Goal: Information Seeking & Learning: Find specific fact

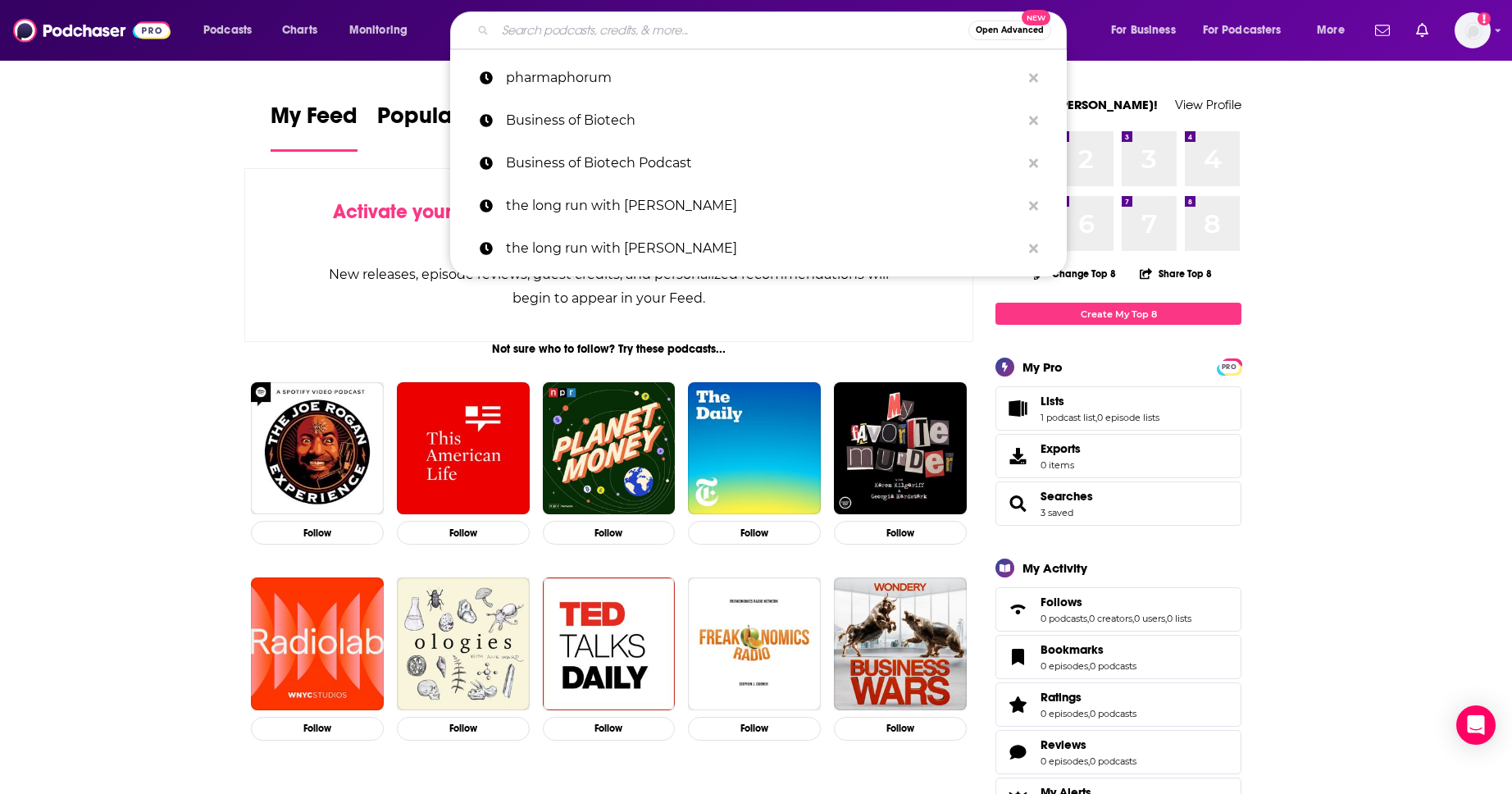
click at [764, 26] on input "Search podcasts, credits, & more..." at bounding box center [731, 30] width 473 height 26
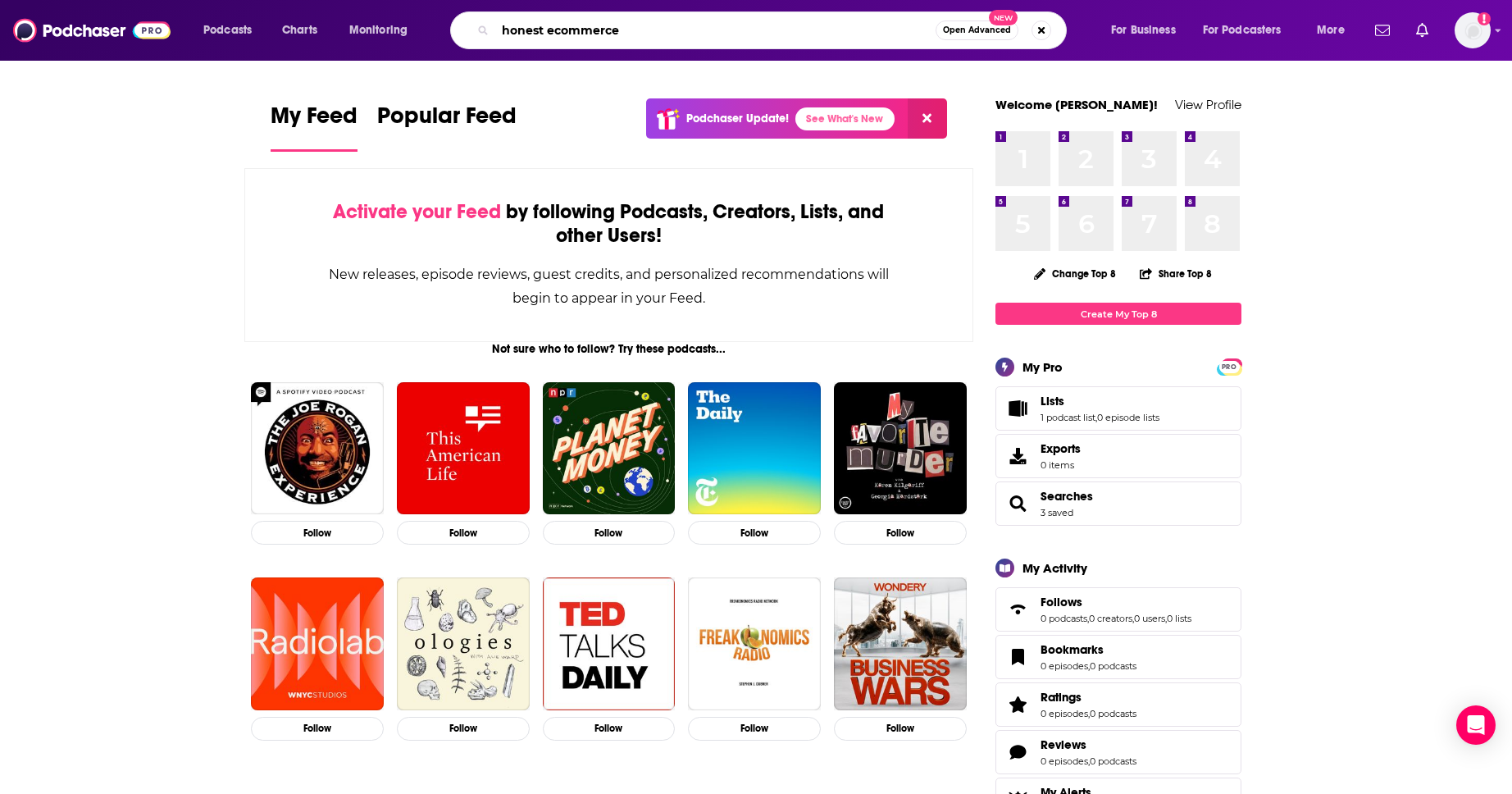
type input "honest ecommerce"
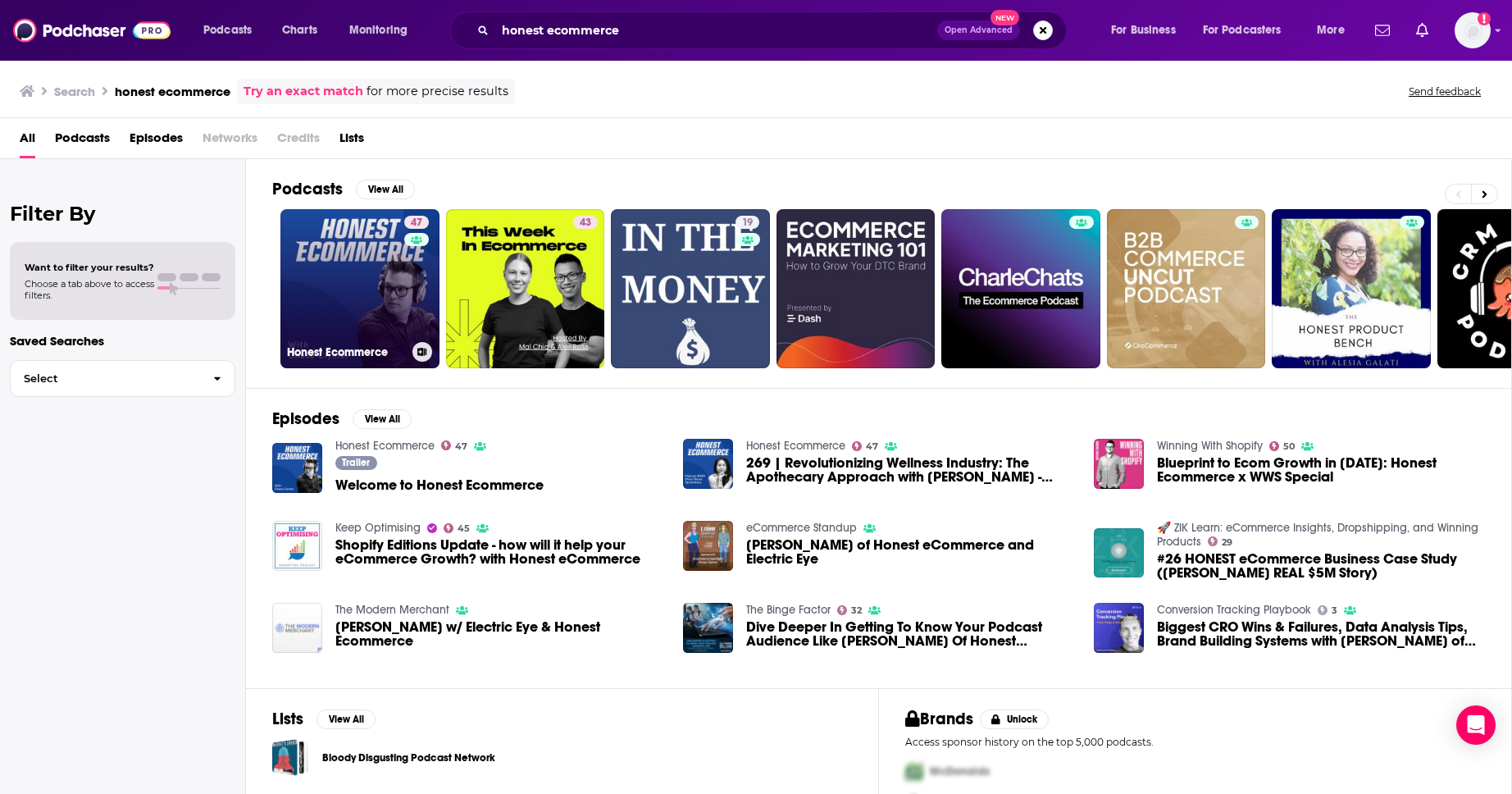
click at [343, 311] on link "47 Honest Ecommerce" at bounding box center [360, 289] width 159 height 159
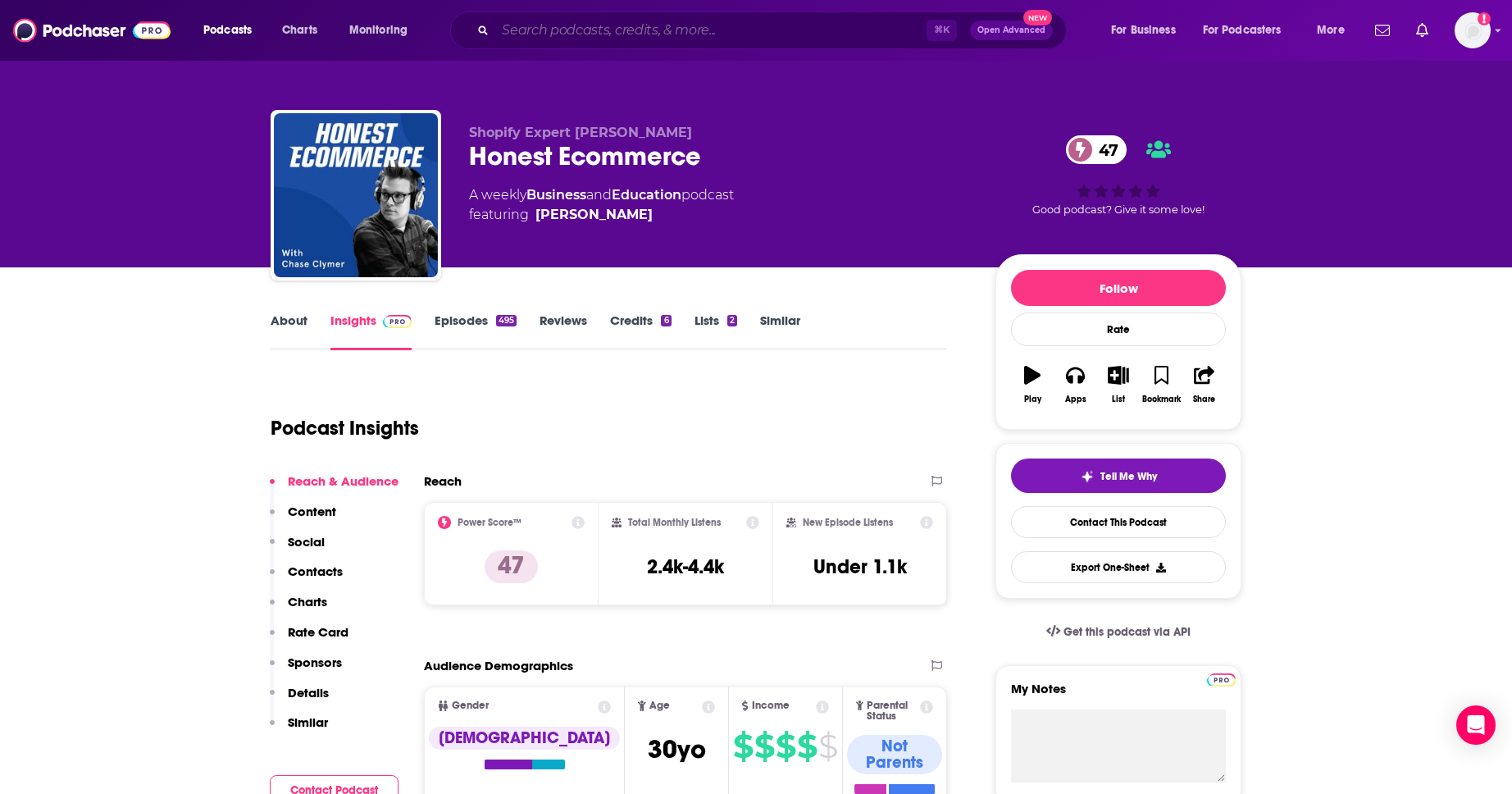
click at [601, 29] on input "Search podcasts, credits, & more..." at bounding box center [710, 30] width 432 height 26
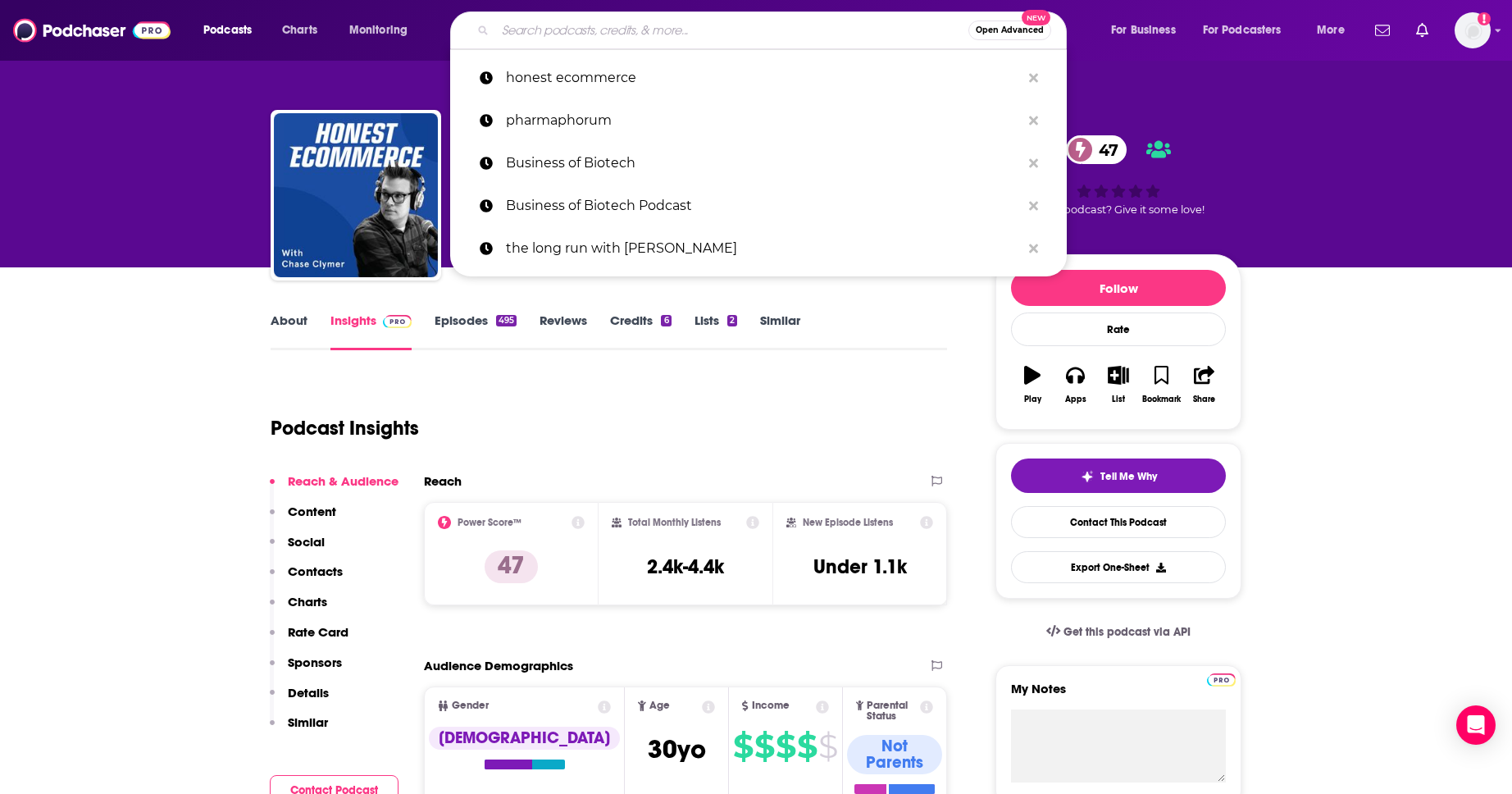
paste input "Breakfast Leadership Show"
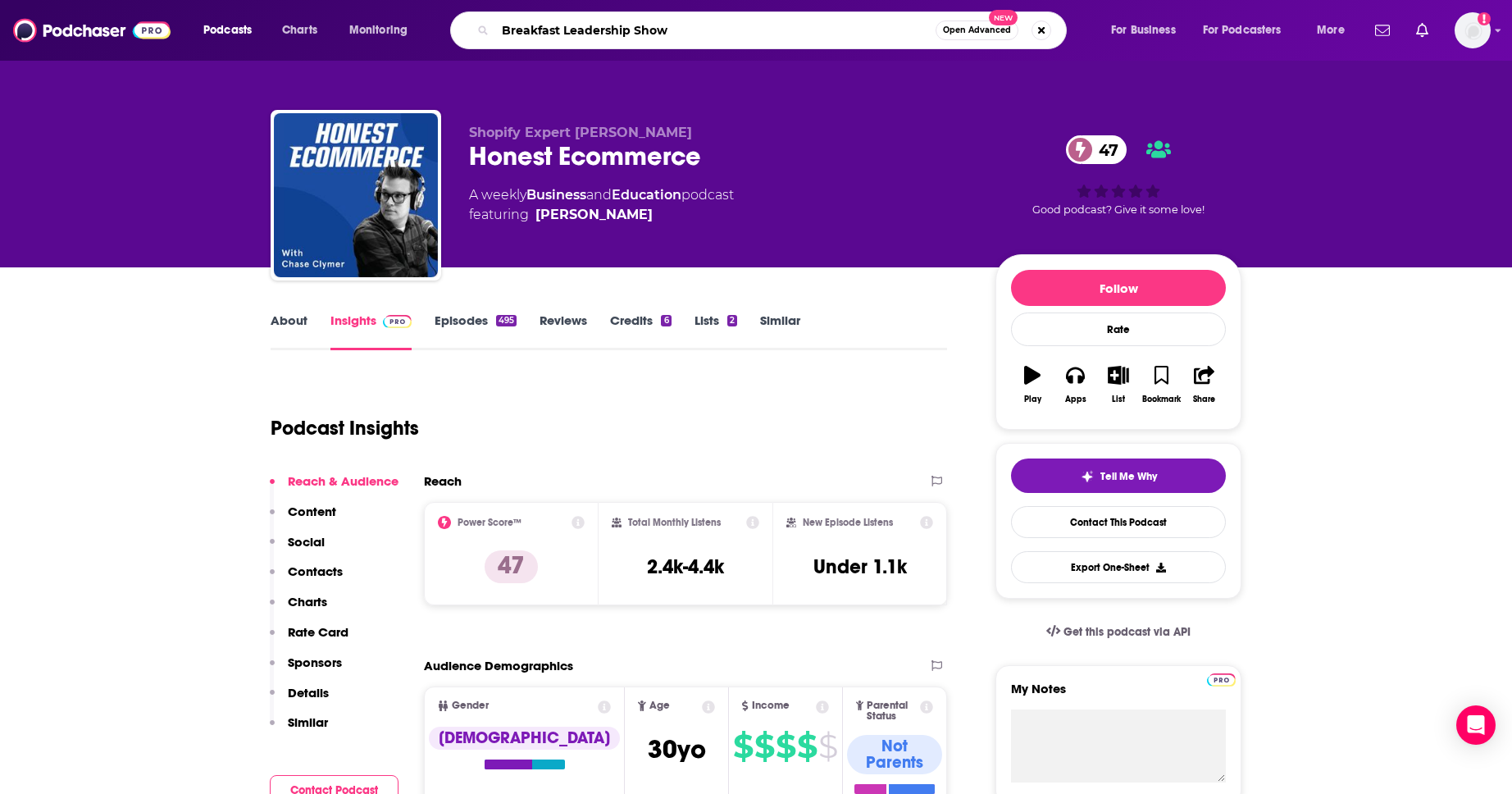
type input "Breakfast Leadership Show"
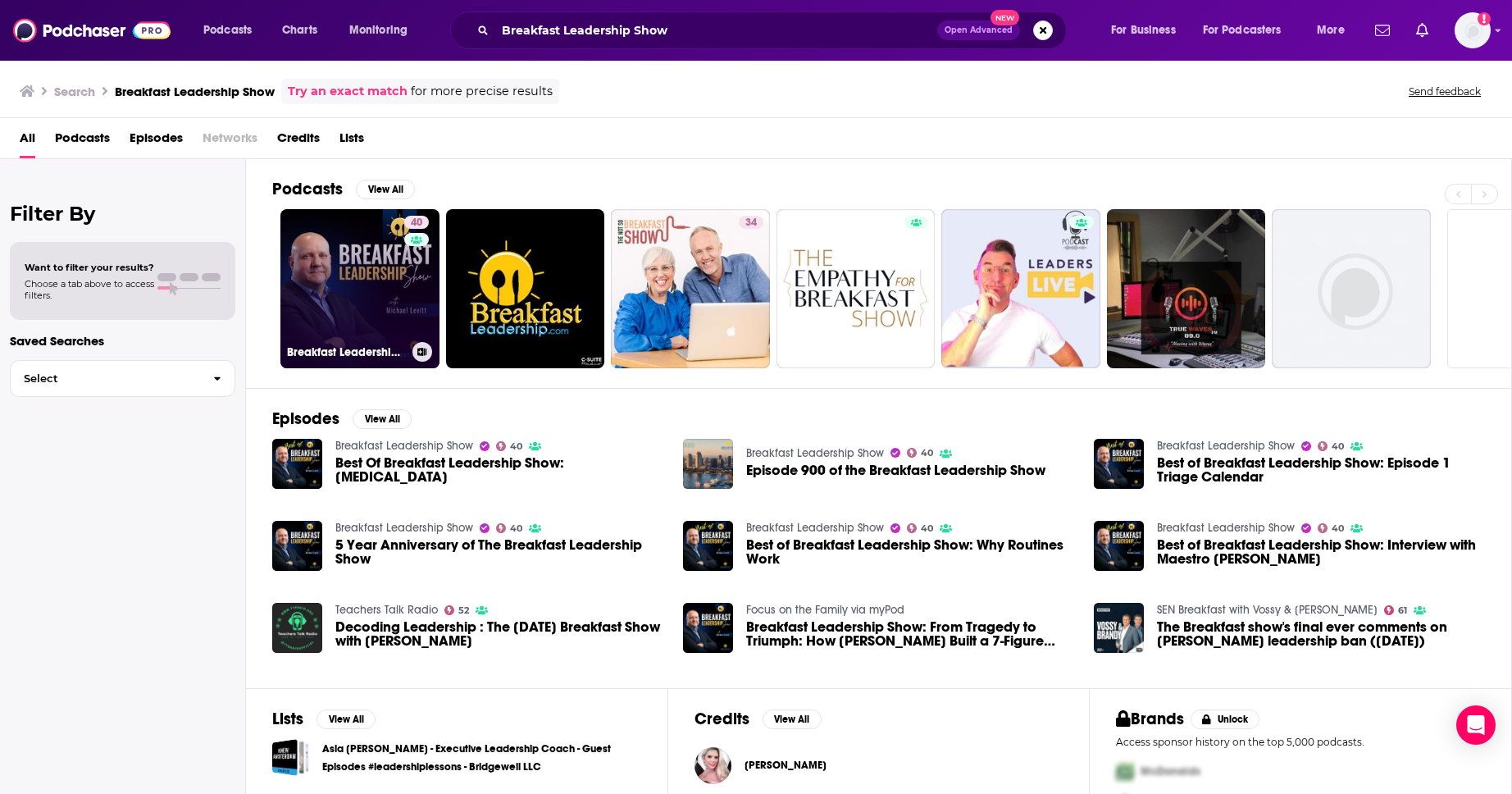
click at [371, 281] on link "40 Breakfast Leadership Show" at bounding box center [360, 289] width 159 height 159
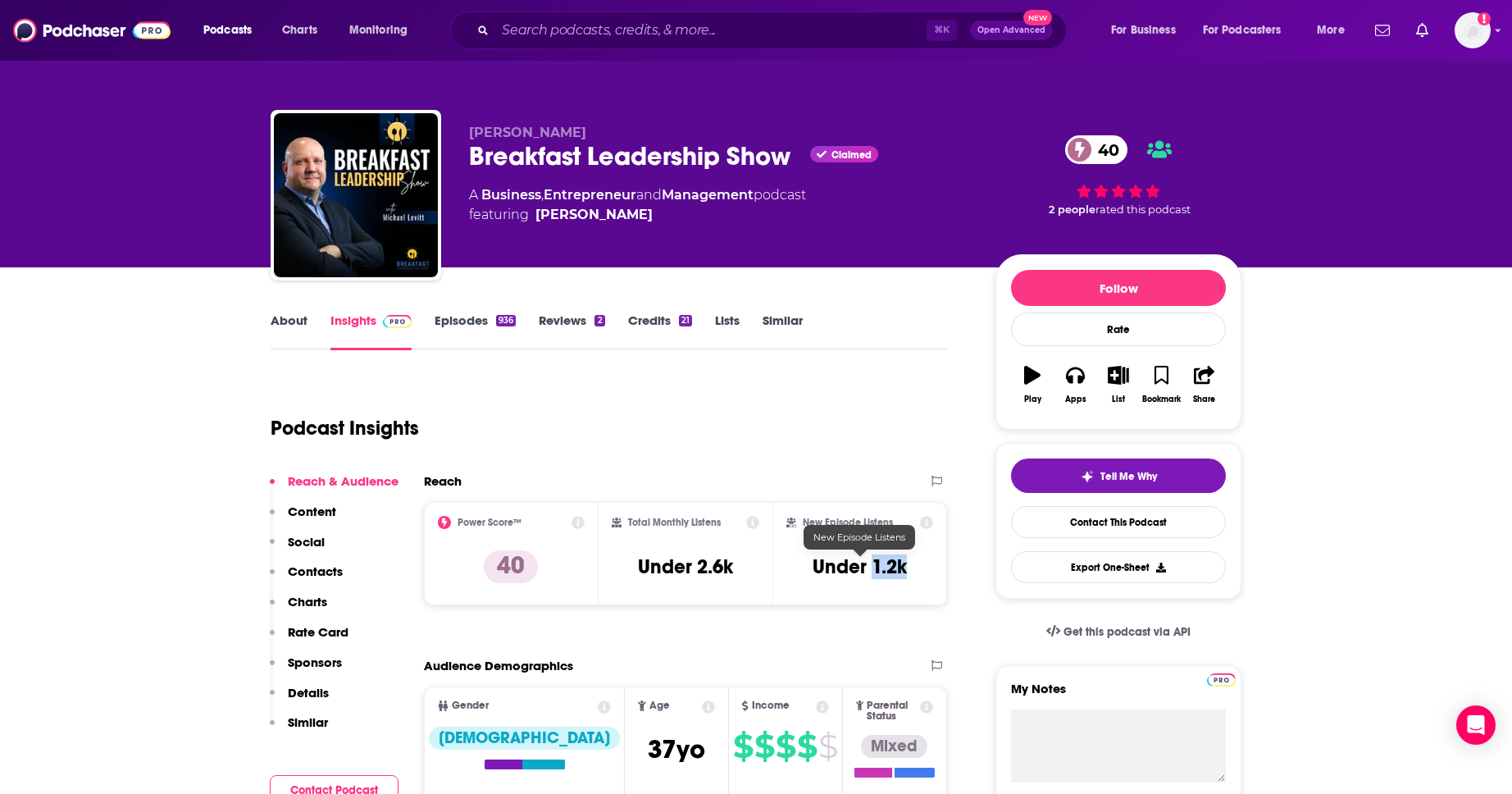
drag, startPoint x: 873, startPoint y: 567, endPoint x: 915, endPoint y: 567, distance: 42.0
click at [915, 567] on div "New Episode Listens Under 1.2k" at bounding box center [860, 553] width 147 height 75
copy h3 "1.2k"
